Goal: Task Accomplishment & Management: Manage account settings

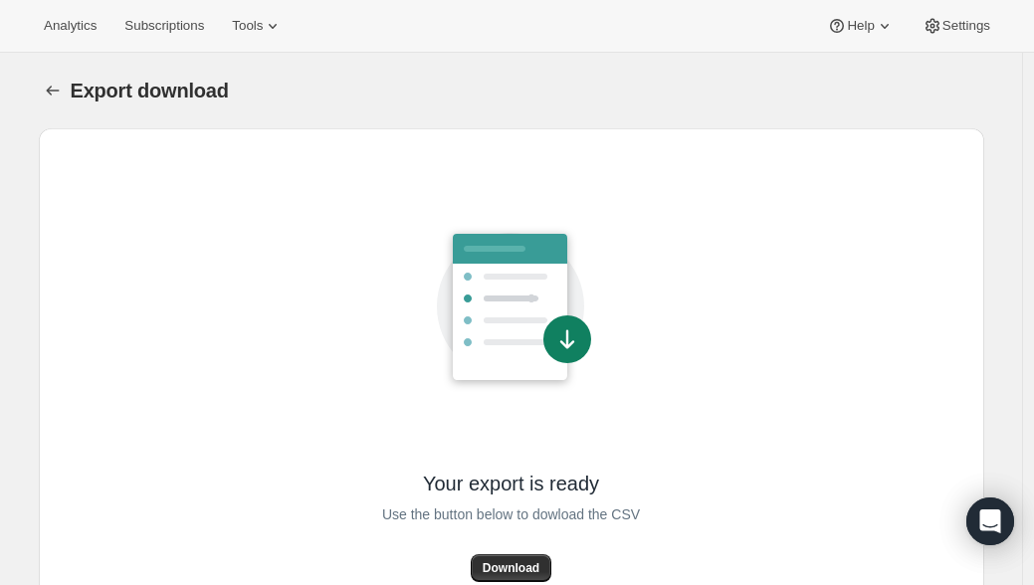
click at [534, 562] on span "Download" at bounding box center [511, 568] width 57 height 16
click at [194, 23] on span "Subscriptions" at bounding box center [164, 26] width 80 height 16
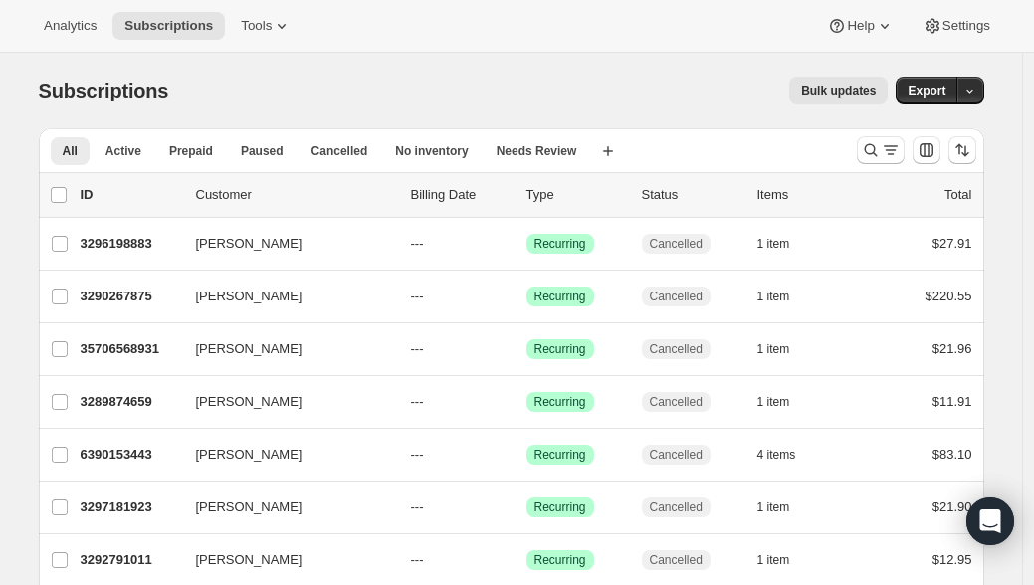
click at [444, 62] on div "Subscriptions. This page is ready Subscriptions Bulk updates More actions Bulk …" at bounding box center [512, 91] width 946 height 76
click at [872, 151] on icon "Search and filter results" at bounding box center [871, 150] width 20 height 20
click at [876, 145] on icon "Search and filter results" at bounding box center [870, 150] width 13 height 13
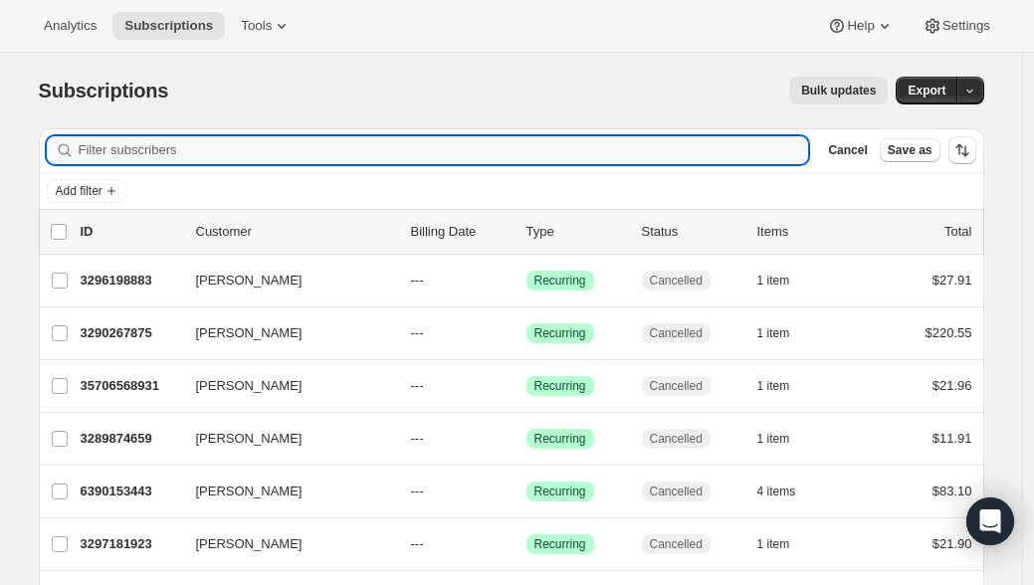
click at [365, 158] on input "Filter subscribers" at bounding box center [444, 150] width 731 height 28
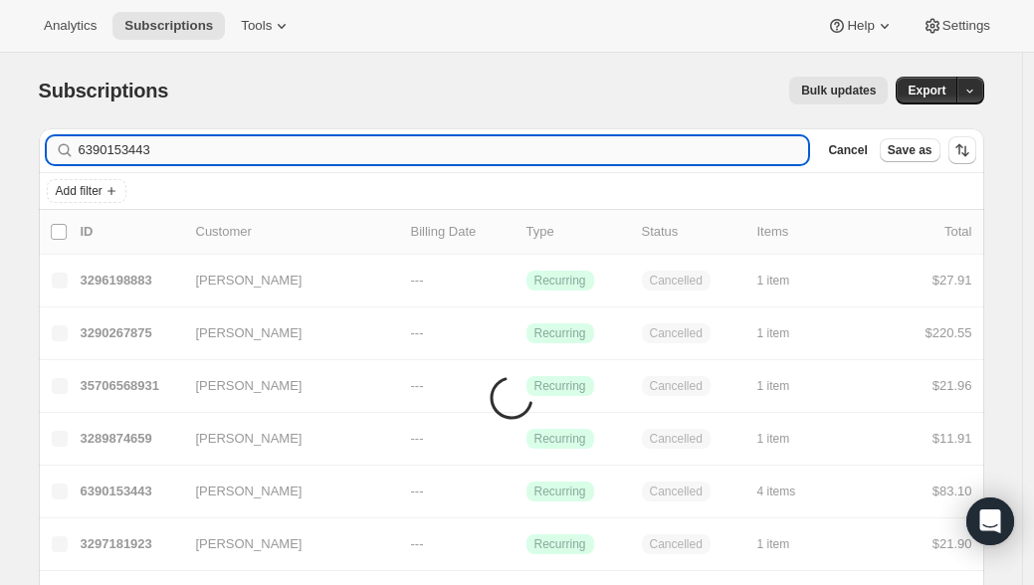
click at [209, 148] on input "6390153443" at bounding box center [444, 150] width 731 height 28
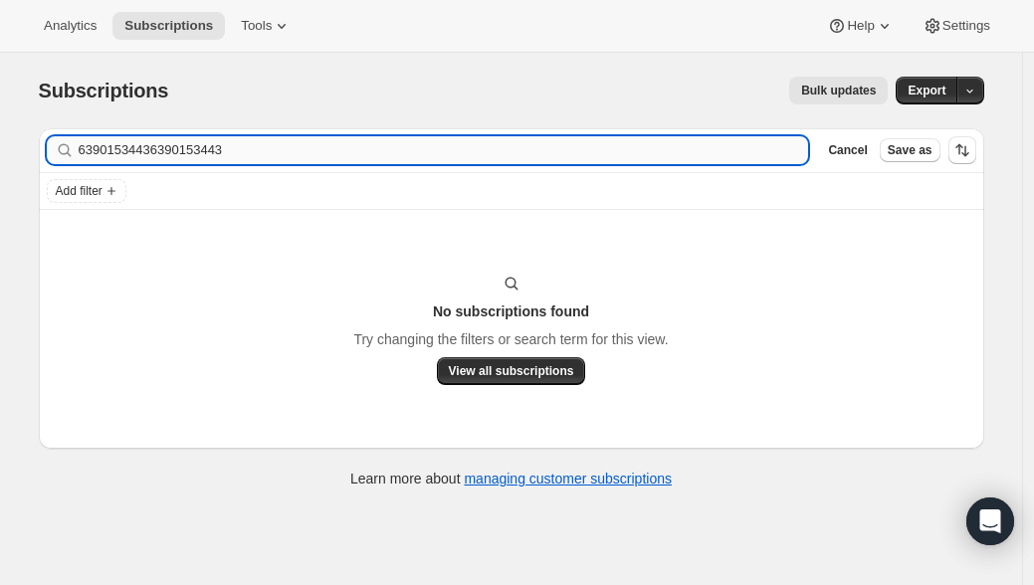
click at [271, 146] on input "63901534436390153443" at bounding box center [444, 150] width 731 height 28
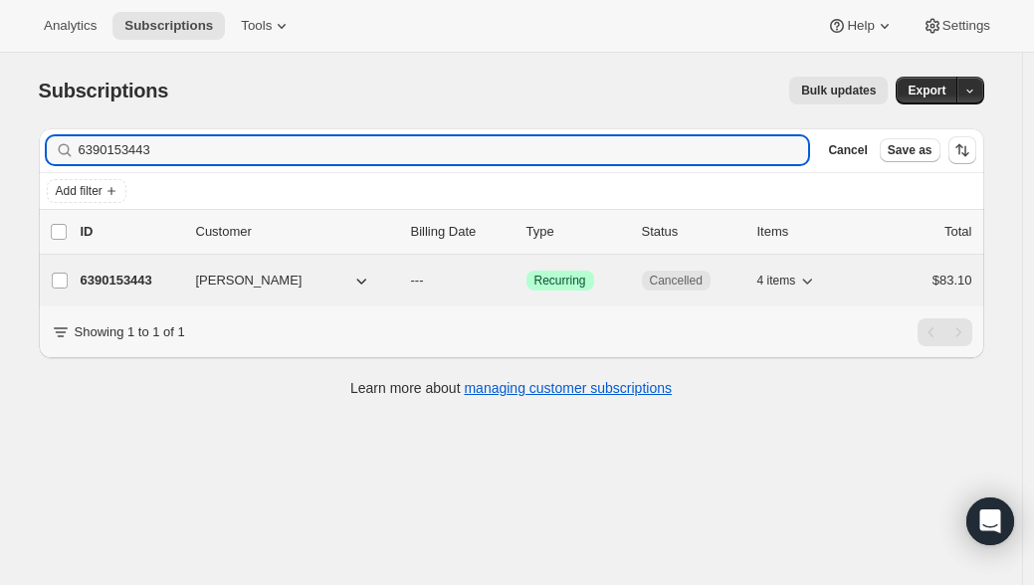
type input "6390153443"
click at [105, 279] on p "6390153443" at bounding box center [131, 281] width 100 height 20
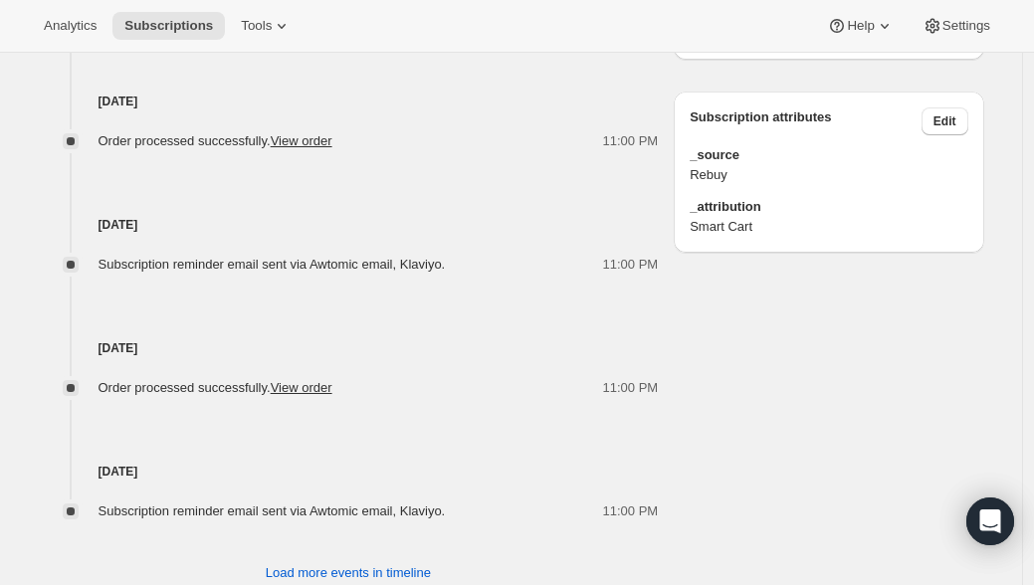
scroll to position [1022, 0]
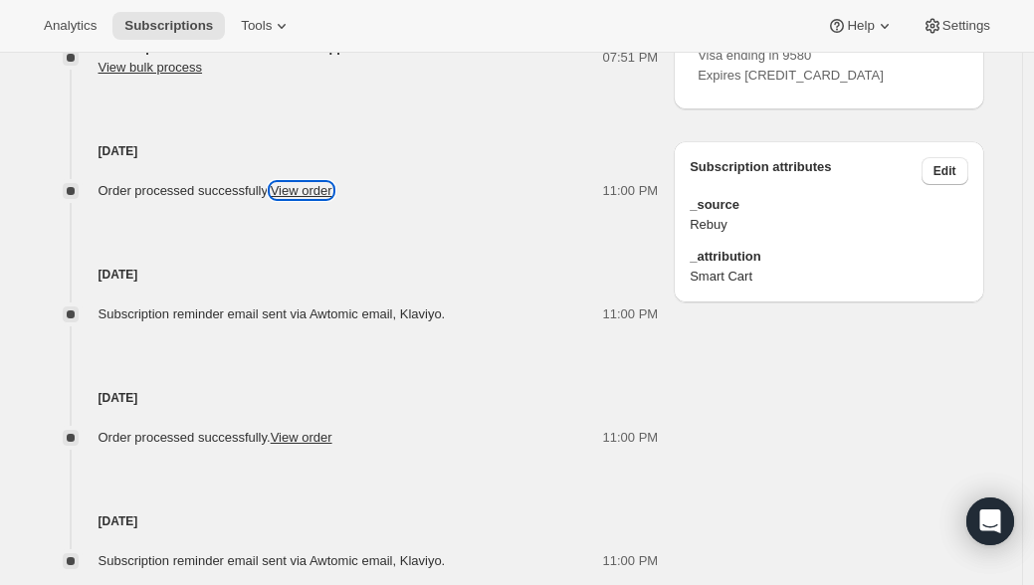
click at [332, 195] on link "View order" at bounding box center [302, 190] width 62 height 15
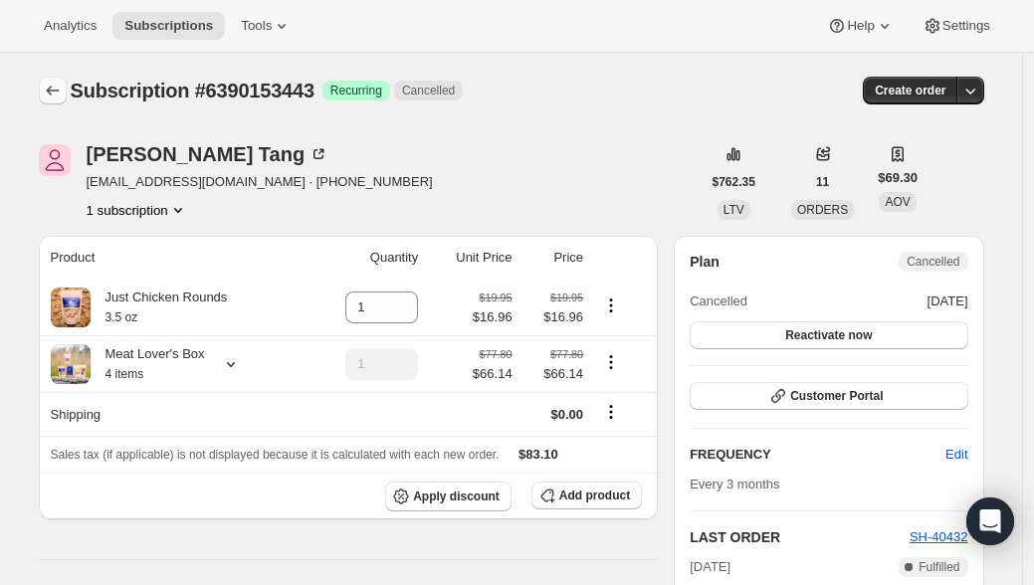
click at [54, 95] on icon "Subscriptions" at bounding box center [53, 91] width 20 height 20
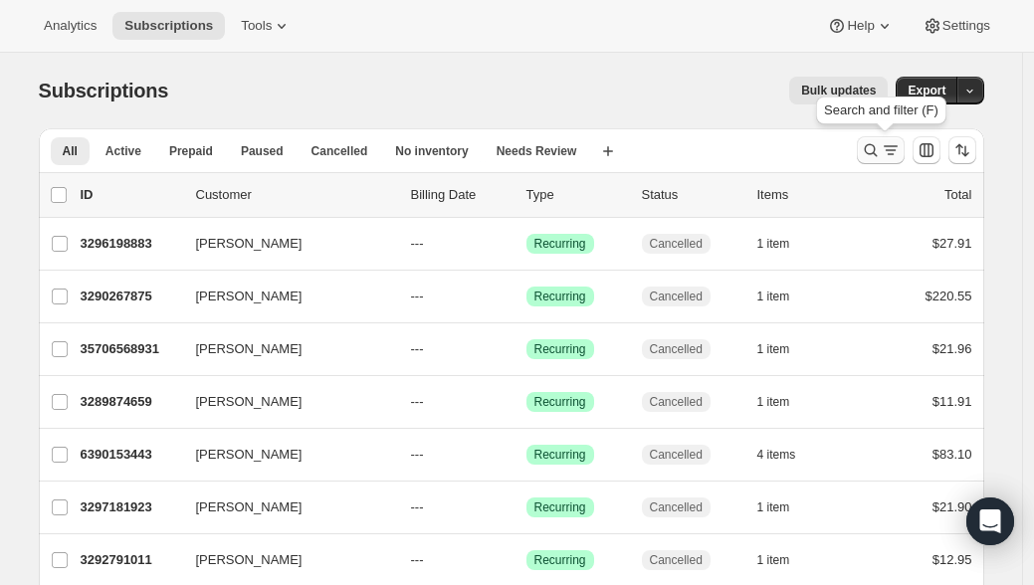
click at [871, 150] on icon "Search and filter results" at bounding box center [871, 150] width 20 height 20
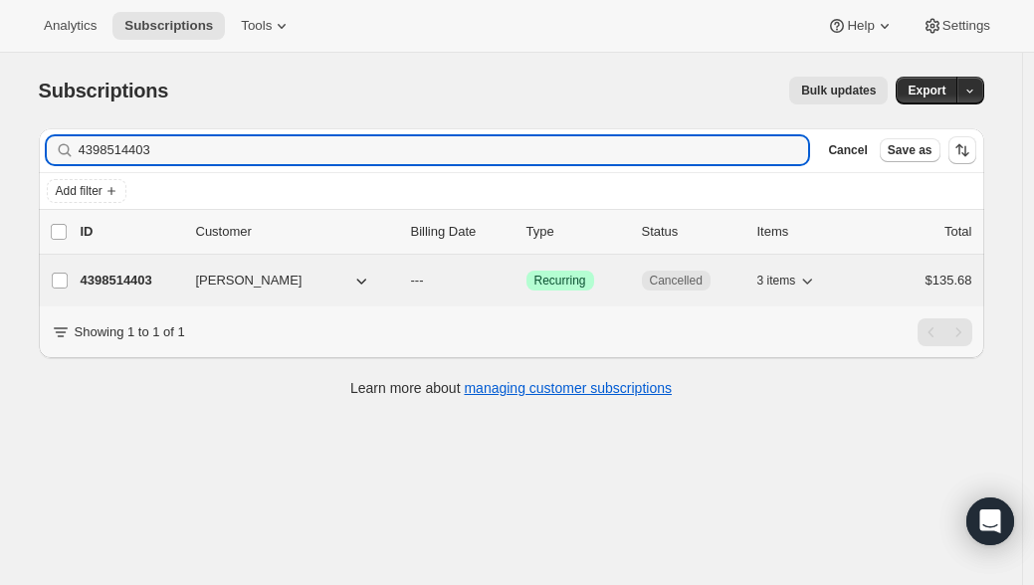
type input "4398514403"
click at [141, 274] on p "4398514403" at bounding box center [131, 281] width 100 height 20
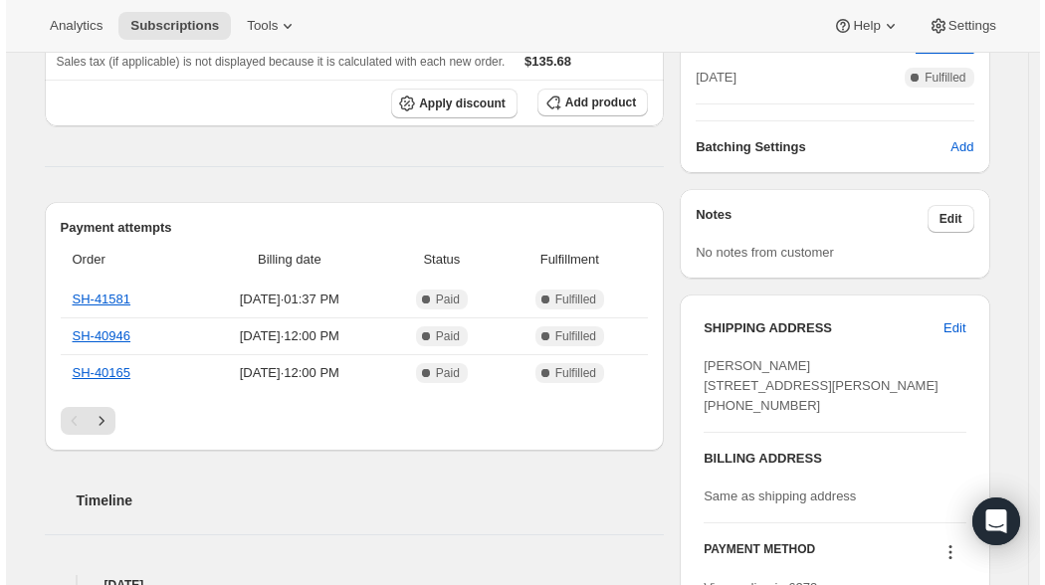
scroll to position [110, 0]
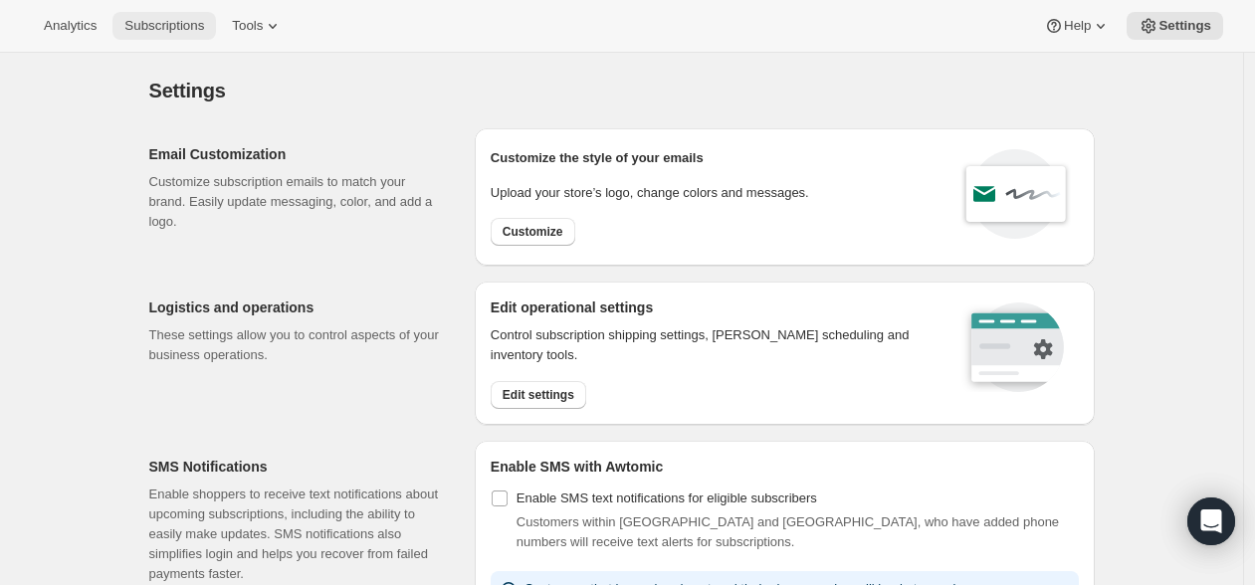
click at [194, 34] on button "Subscriptions" at bounding box center [164, 26] width 104 height 28
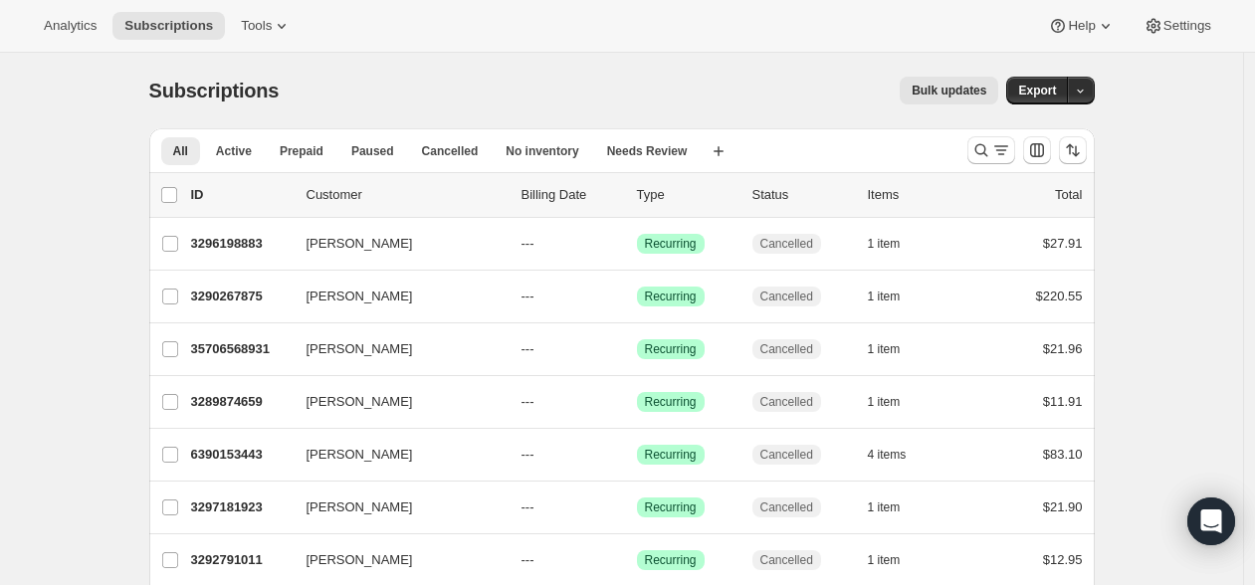
click at [971, 150] on div at bounding box center [1027, 150] width 135 height 40
click at [999, 151] on icon "Search and filter results" at bounding box center [1002, 150] width 20 height 20
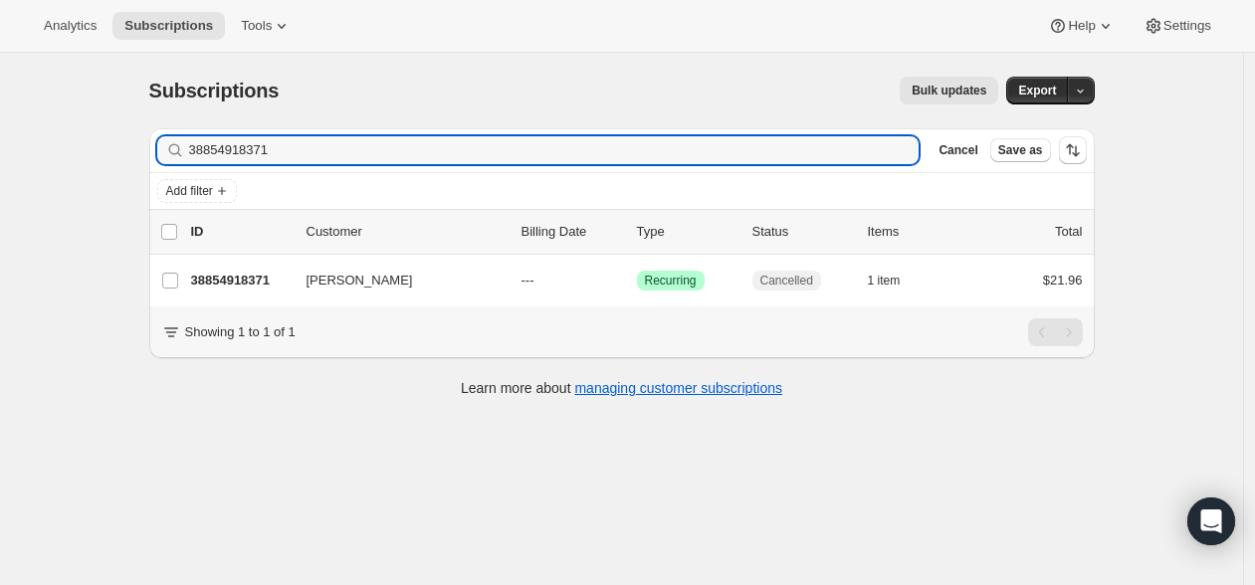
type input "38854918371"
